Goal: Find specific page/section: Find specific page/section

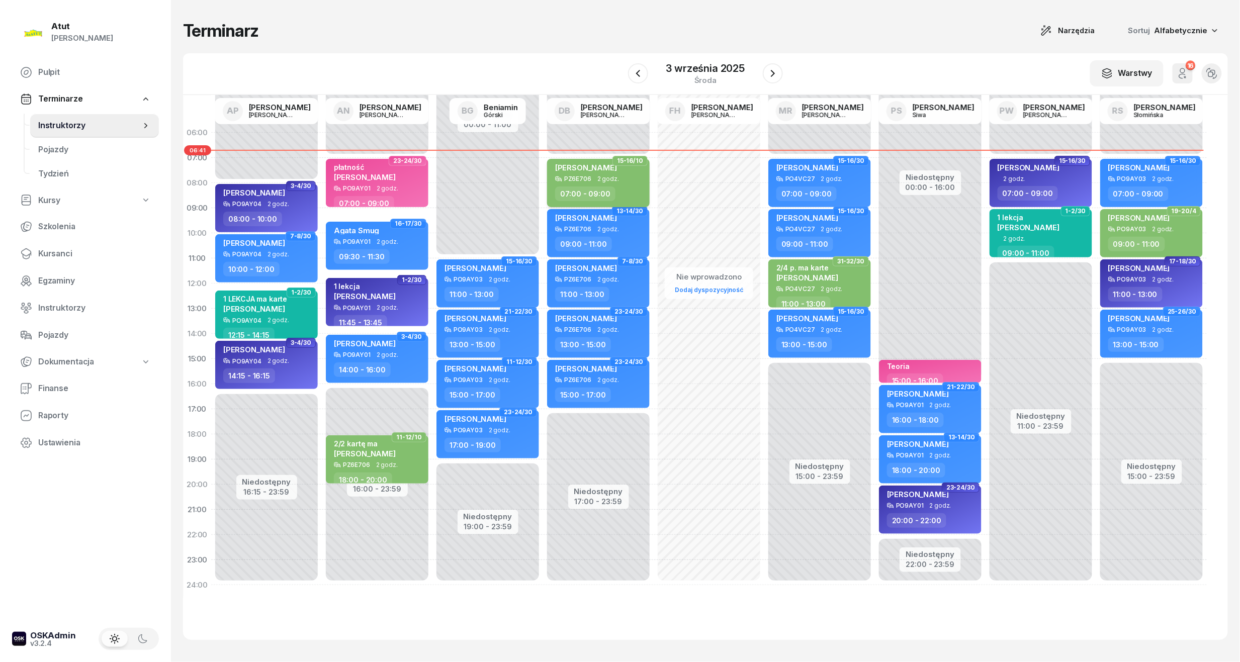
click at [576, 168] on span "[PERSON_NAME]" at bounding box center [586, 168] width 62 height 10
select select "07"
select select "09"
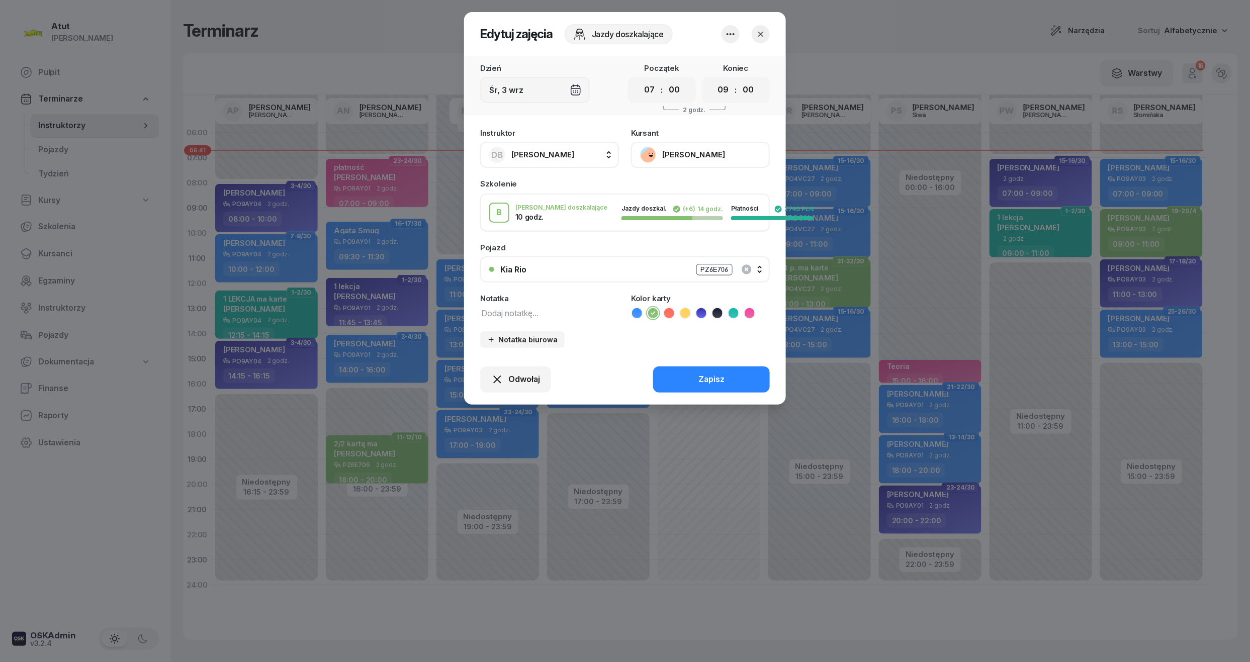
click at [683, 154] on button "[PERSON_NAME]" at bounding box center [700, 155] width 139 height 26
click at [672, 194] on div "Otwórz profil" at bounding box center [663, 189] width 49 height 13
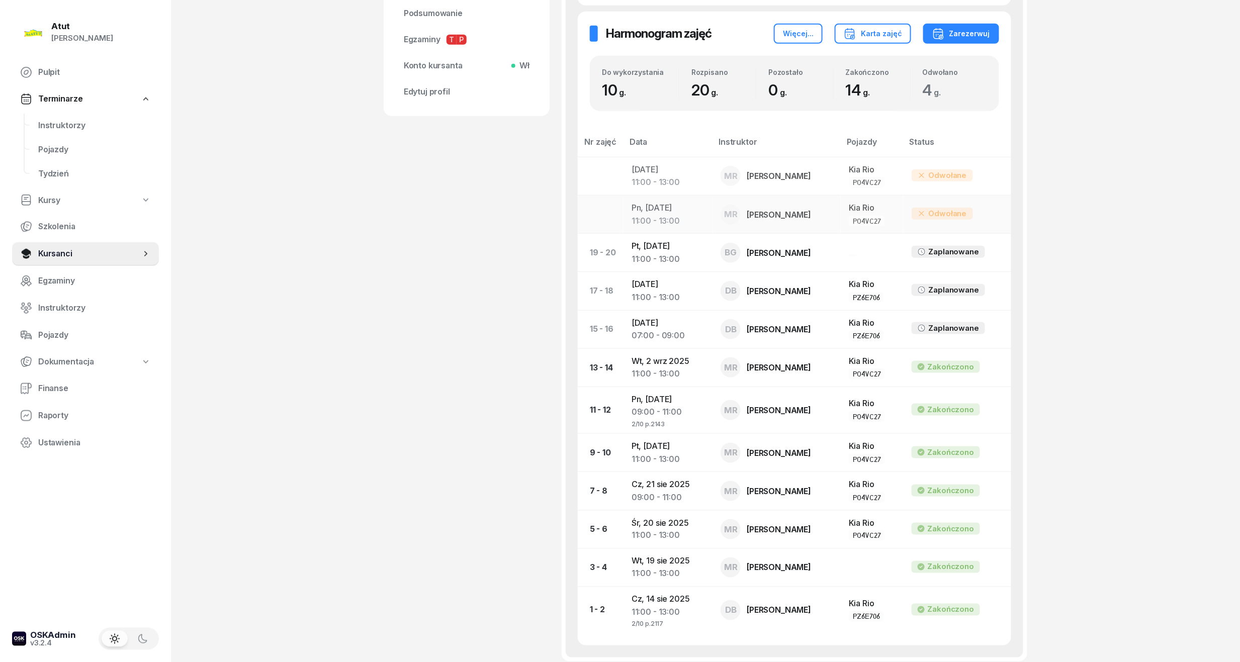
scroll to position [469, 0]
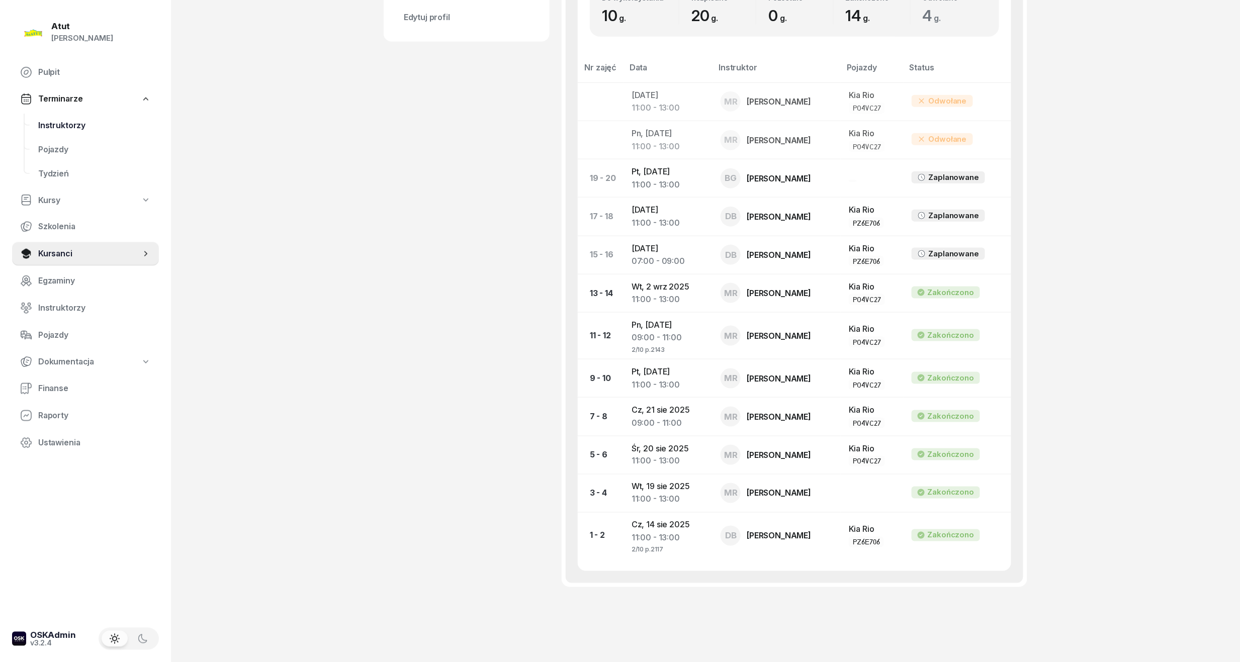
click at [53, 126] on span "Instruktorzy" at bounding box center [94, 125] width 113 height 13
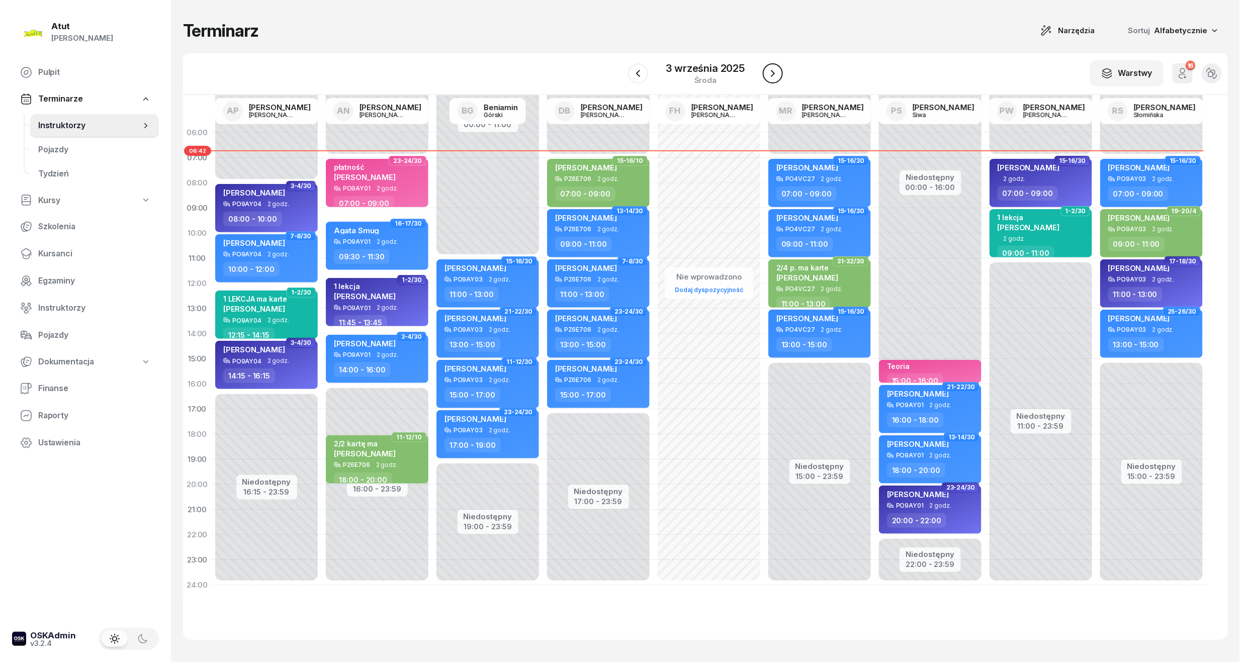
click at [771, 75] on icon "button" at bounding box center [773, 73] width 12 height 12
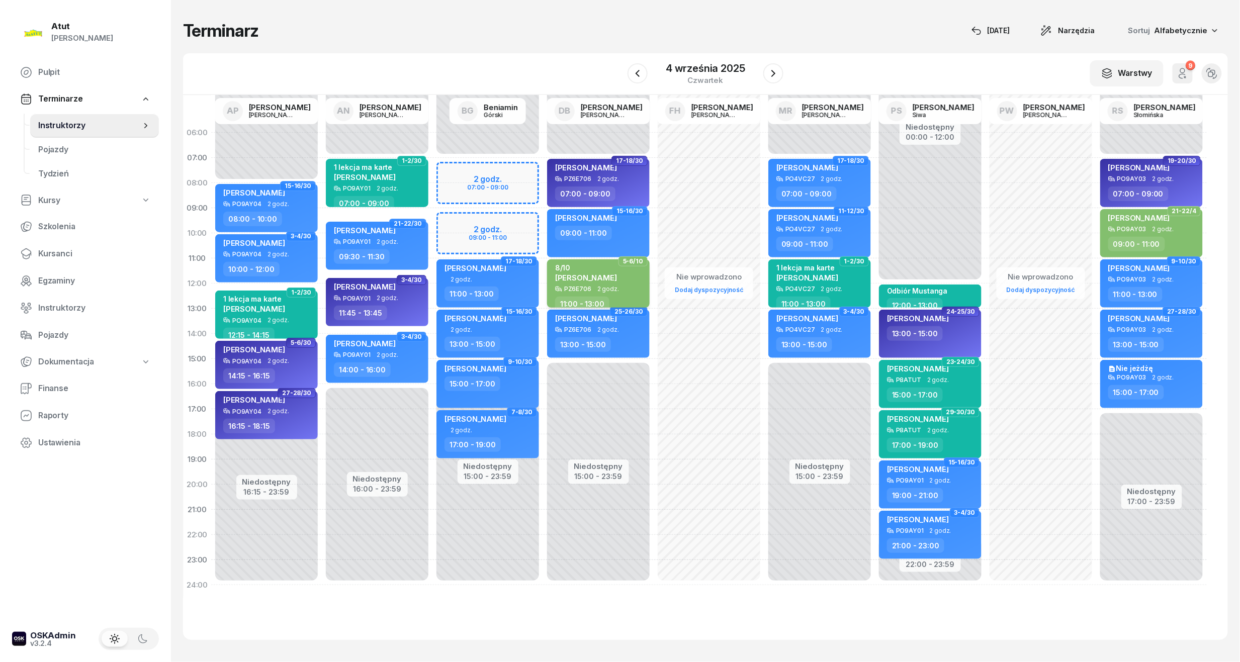
click at [577, 280] on span "[PERSON_NAME]" at bounding box center [586, 278] width 62 height 10
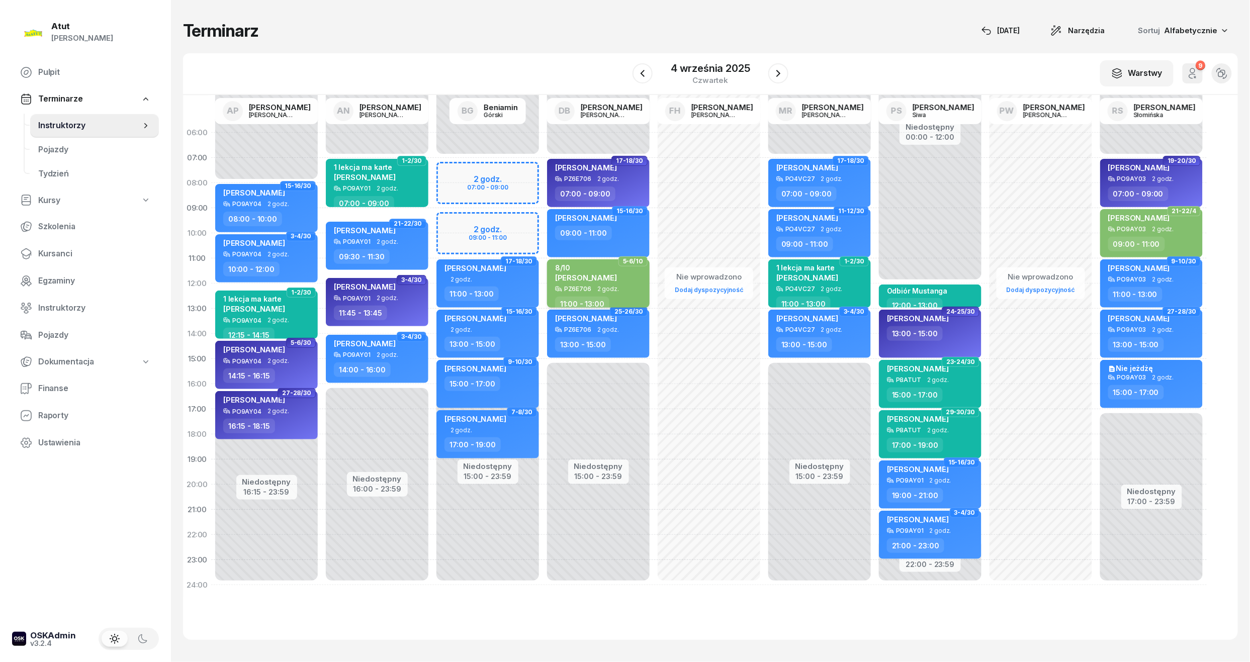
select select "11"
select select "13"
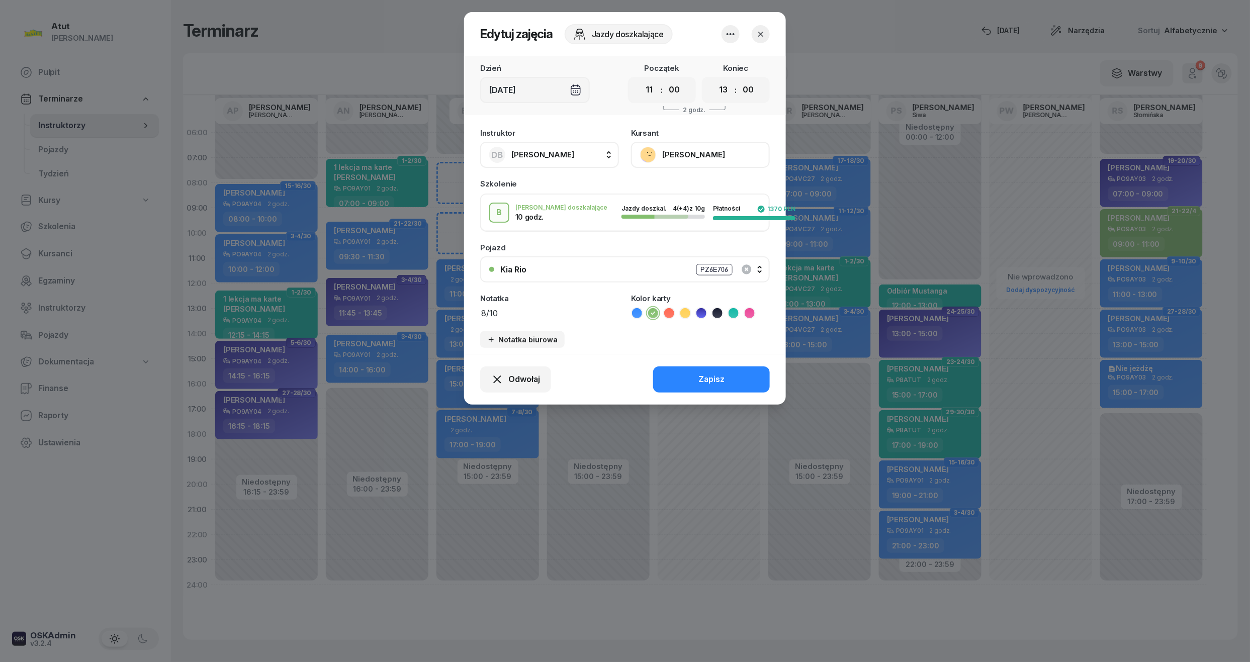
click at [679, 155] on button "[PERSON_NAME]" at bounding box center [700, 155] width 139 height 26
click at [666, 192] on div "Otwórz profil" at bounding box center [663, 189] width 49 height 13
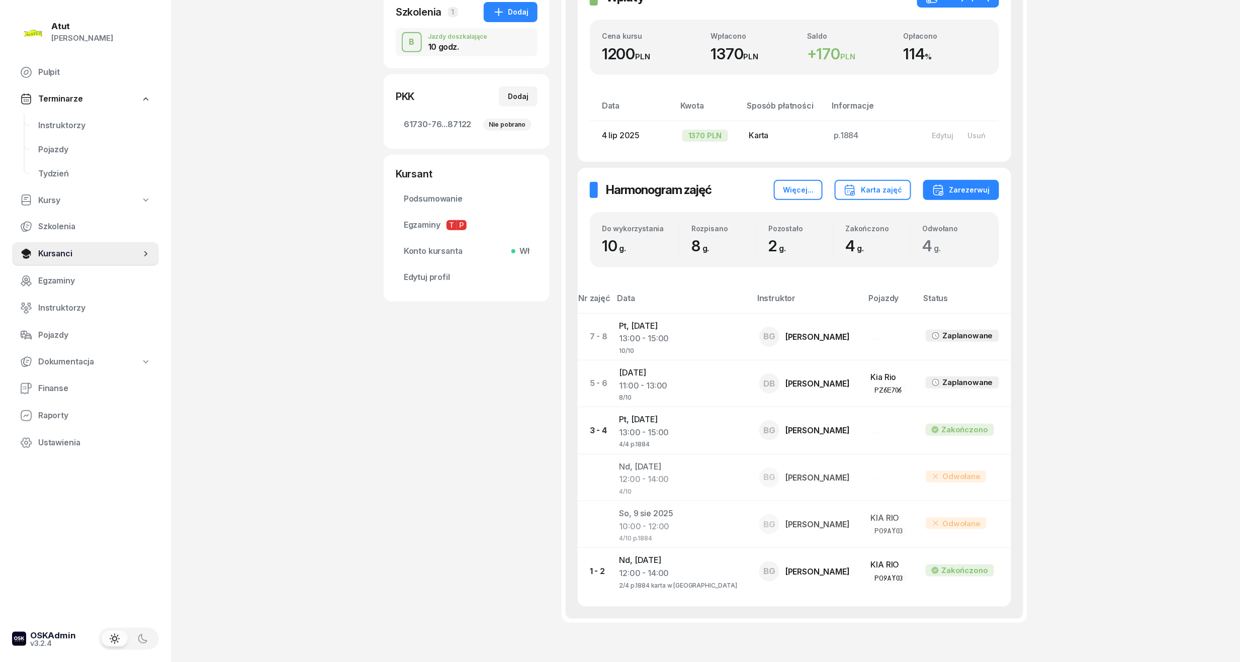
scroll to position [268, 0]
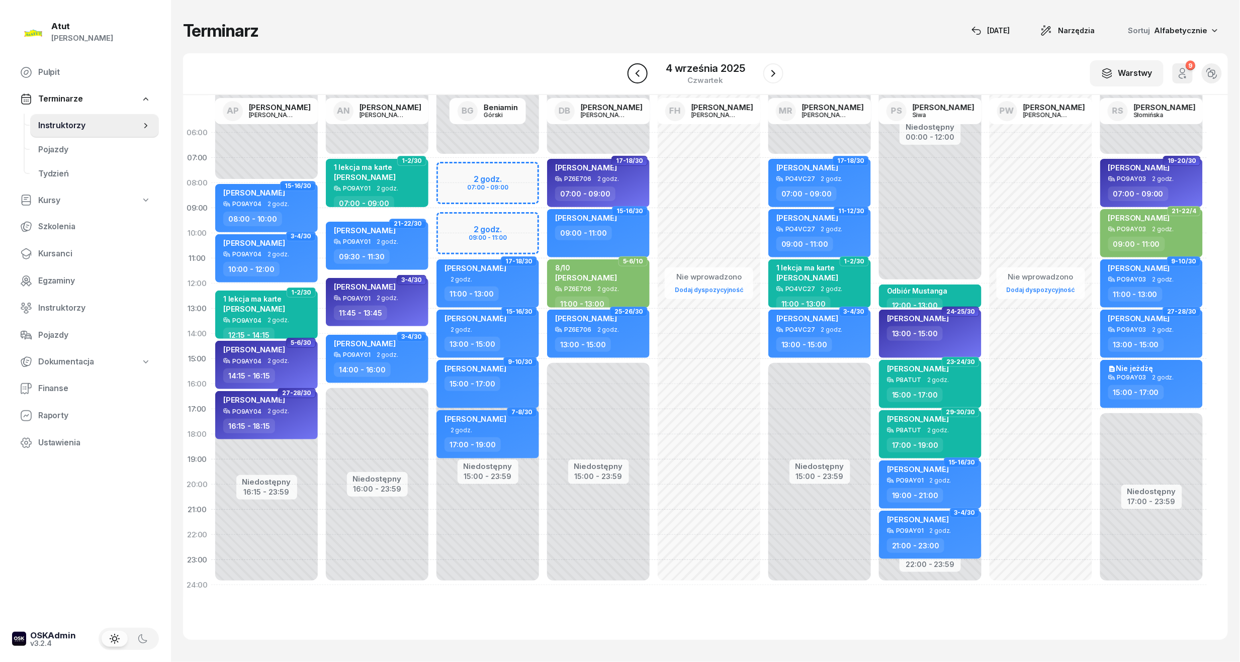
click at [641, 74] on icon "button" at bounding box center [638, 73] width 12 height 12
